Goal: Information Seeking & Learning: Learn about a topic

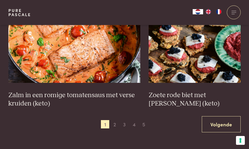
scroll to position [751, 0]
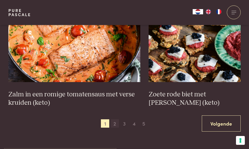
click at [114, 120] on span "2" at bounding box center [115, 124] width 8 height 8
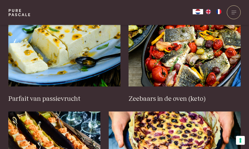
scroll to position [214, 0]
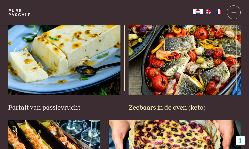
click at [174, 68] on img at bounding box center [185, 58] width 112 height 73
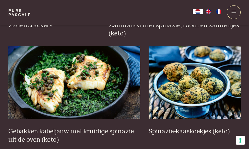
scroll to position [706, 0]
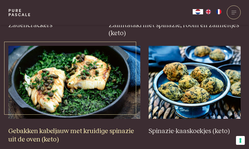
click at [41, 96] on img at bounding box center [74, 82] width 132 height 73
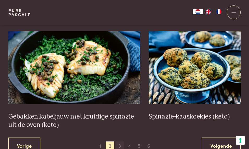
click at [124, 142] on span "3" at bounding box center [120, 146] width 8 height 8
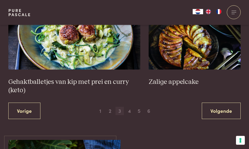
scroll to position [784, 0]
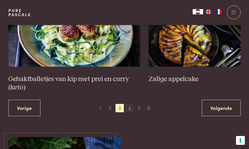
click at [128, 104] on span "4" at bounding box center [129, 108] width 8 height 8
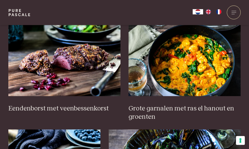
scroll to position [213, 0]
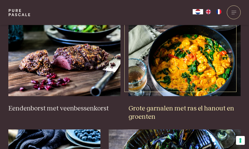
click at [214, 106] on h3 "Grote garnalen met ras el hanout en groenten" at bounding box center [185, 113] width 112 height 17
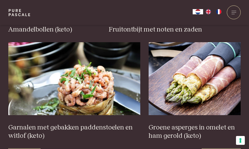
scroll to position [747, 0]
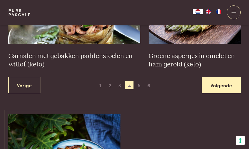
click at [228, 77] on link "Volgende" at bounding box center [221, 85] width 39 height 16
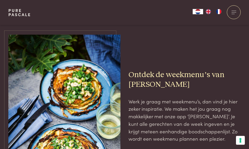
scroll to position [905, 0]
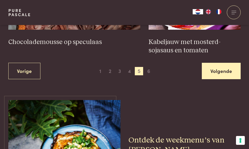
click at [221, 68] on link "Volgende" at bounding box center [221, 71] width 39 height 16
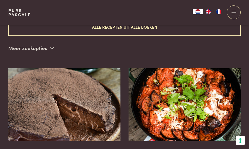
scroll to position [167, 0]
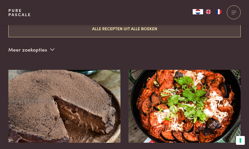
click at [142, 29] on button "Alle recepten uit alle boeken" at bounding box center [124, 28] width 233 height 17
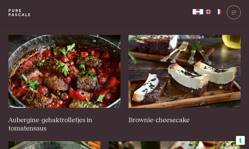
scroll to position [202, 0]
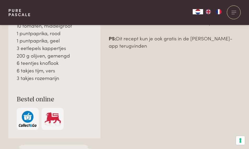
scroll to position [419, 0]
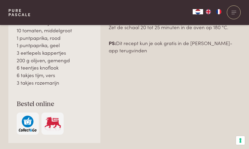
click at [17, 100] on h3 "Bestel online" at bounding box center [54, 104] width 75 height 8
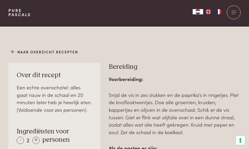
scroll to position [278, 0]
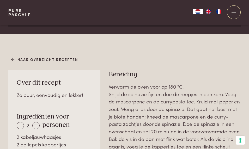
scroll to position [275, 0]
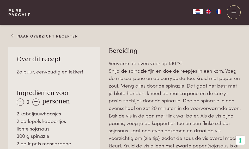
scroll to position [299, 0]
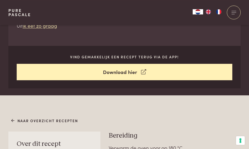
scroll to position [208, 0]
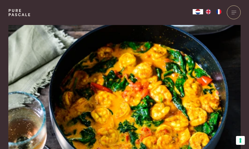
click at [215, 107] on img at bounding box center [124, 95] width 233 height 140
